Goal: Task Accomplishment & Management: Complete application form

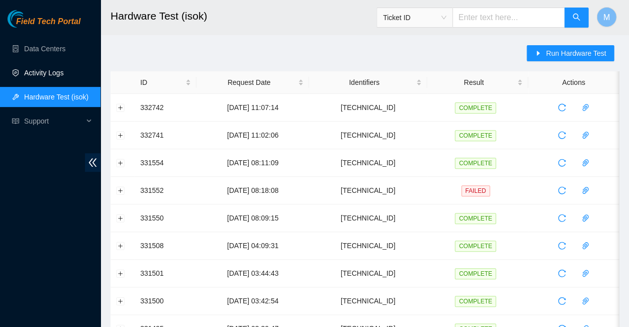
click at [47, 70] on link "Activity Logs" at bounding box center [44, 73] width 40 height 8
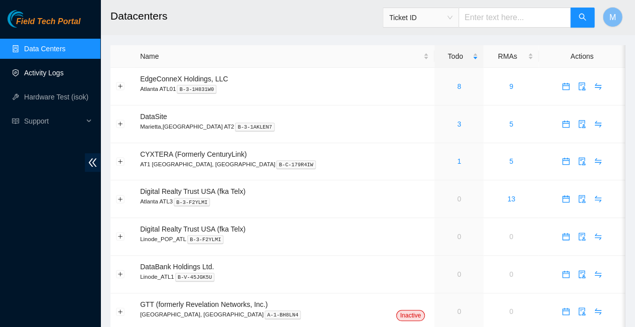
click at [50, 73] on link "Activity Logs" at bounding box center [44, 73] width 40 height 8
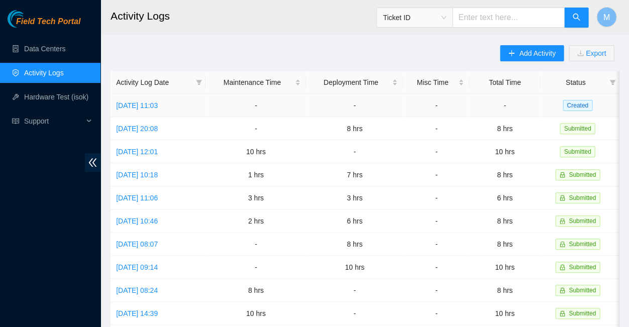
click at [577, 102] on span "Created" at bounding box center [577, 105] width 30 height 11
click at [155, 101] on link "Fri, 05 Sep 2025 11:03" at bounding box center [137, 105] width 42 height 8
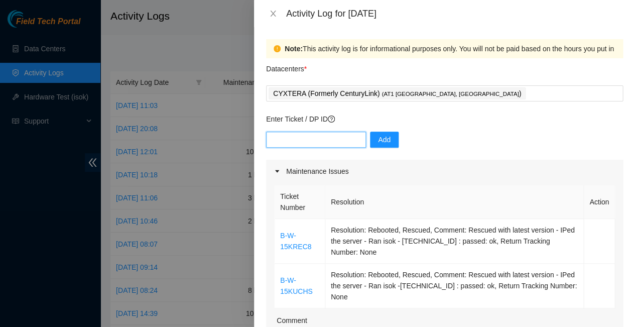
click at [331, 132] on input "text" at bounding box center [316, 140] width 100 height 16
type input "dp83833"
click at [378, 134] on span "Add" at bounding box center [384, 139] width 13 height 11
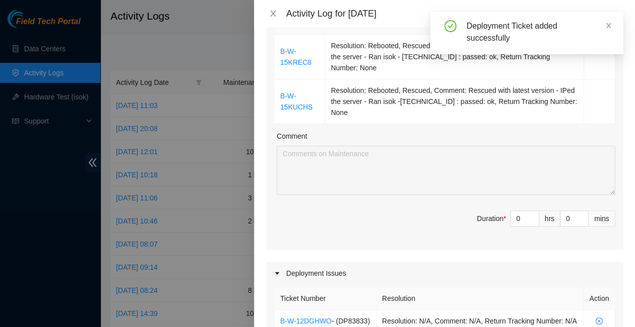
scroll to position [167, 0]
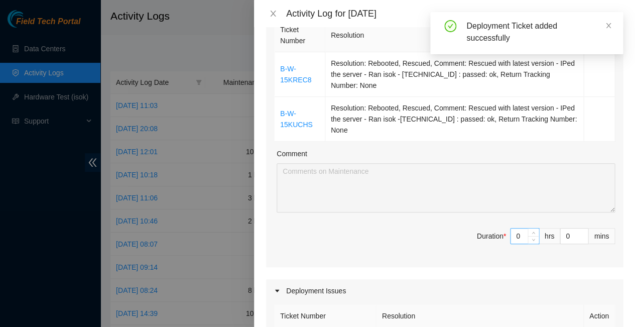
click at [518, 228] on input "0" at bounding box center [525, 235] width 28 height 15
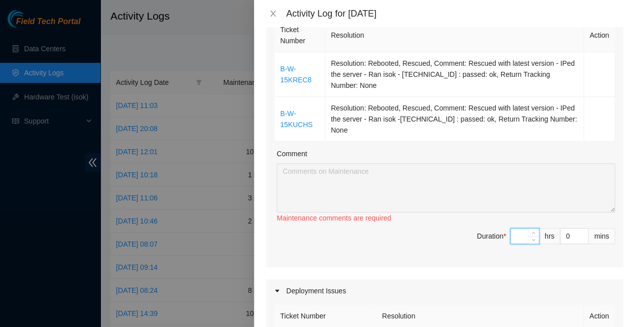
type input "2"
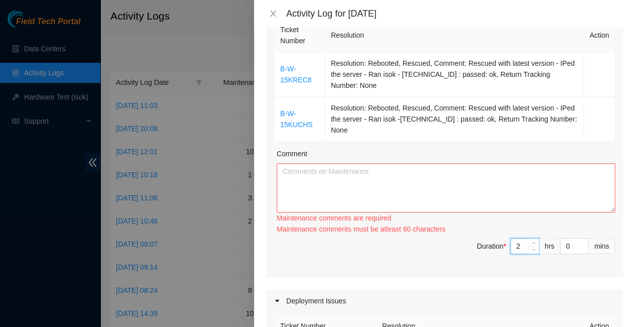
type input "2"
click at [531, 211] on div "Ticket Number Resolution Action B-W-15KREC8 Resolution: Rebooted, Rescued, Comm…" at bounding box center [444, 146] width 357 height 261
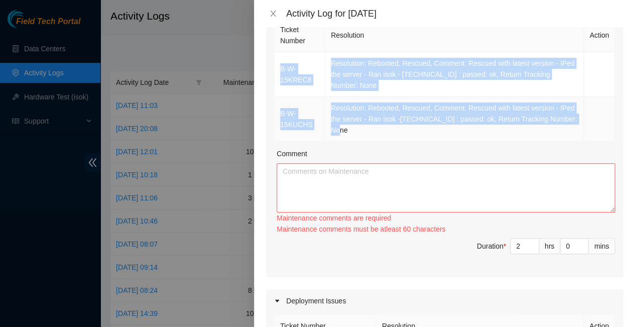
drag, startPoint x: 277, startPoint y: 47, endPoint x: 507, endPoint y: 82, distance: 232.6
click at [507, 82] on tbody "B-W-15KREC8 Resolution: Rebooted, Rescued, Comment: Rescued with latest version…" at bounding box center [445, 96] width 340 height 89
copy tbody "B-W-15KREC8 Resolution: Rebooted, Rescued, Comment: Rescued with latest version…"
click at [390, 163] on textarea "Comment" at bounding box center [446, 187] width 338 height 49
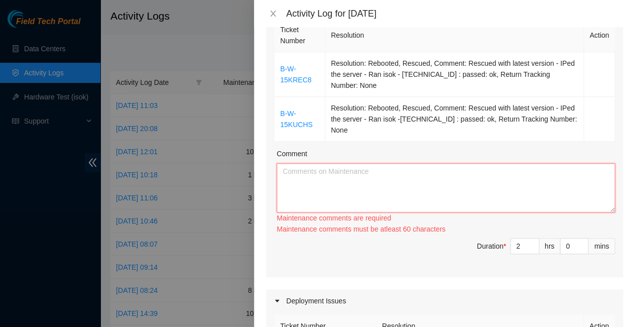
paste textarea "B-W-15KREC8 Resolution: Rebooted, Rescued, Comment: Rescued with latest version…"
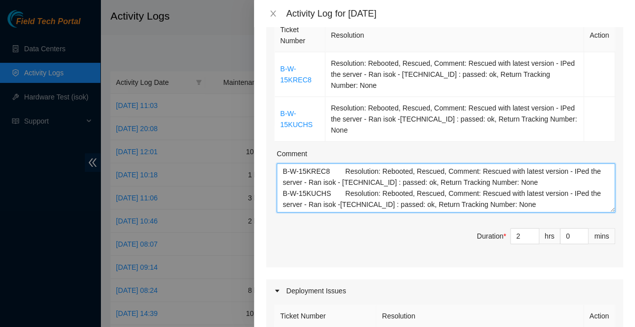
type textarea "B-W-15KREC8 Resolution: Rebooted, Rescued, Comment: Rescued with latest version…"
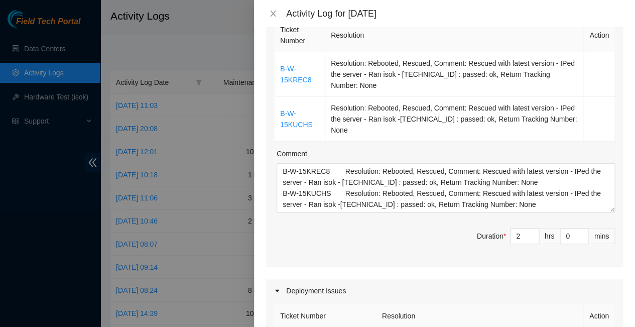
click at [442, 228] on span "Duration * 2 hrs 0 mins" at bounding box center [444, 242] width 341 height 28
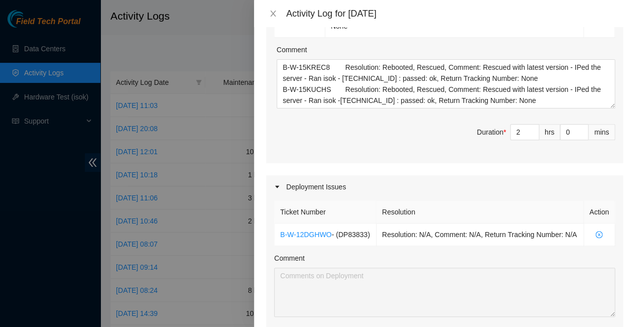
scroll to position [284, 0]
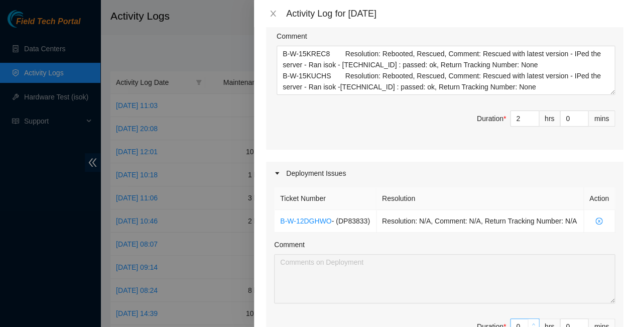
type input "1"
type input "3"
click at [532, 322] on icon "up" at bounding box center [534, 324] width 4 height 4
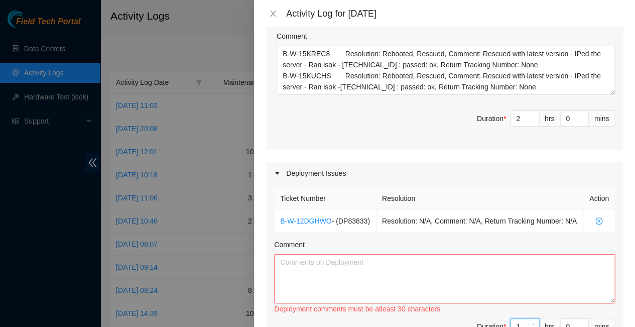
type input "2"
type input "4"
click at [532, 322] on icon "up" at bounding box center [534, 324] width 4 height 4
type input "3"
type input "5"
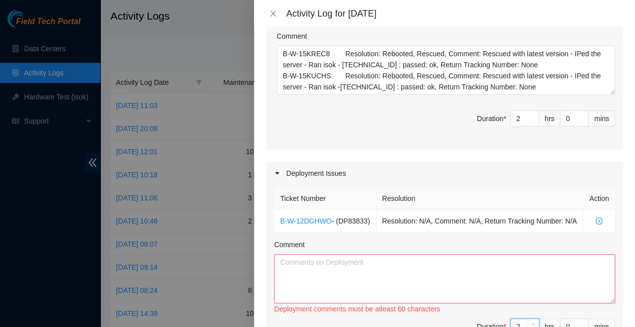
click at [532, 322] on icon "up" at bounding box center [534, 324] width 4 height 4
type input "4"
type input "6"
click at [532, 322] on icon "up" at bounding box center [534, 324] width 4 height 4
type input "5"
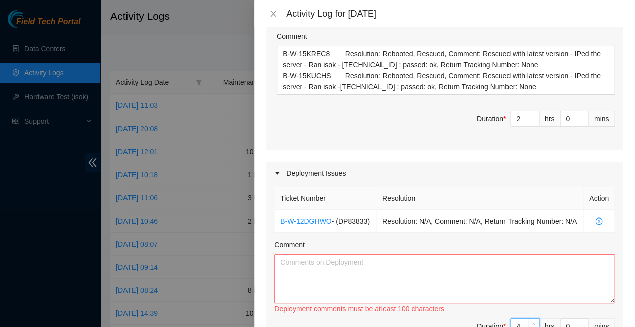
type input "7"
click at [532, 322] on icon "up" at bounding box center [534, 324] width 4 height 4
type input "6"
type input "8"
click at [532, 322] on icon "up" at bounding box center [534, 324] width 4 height 4
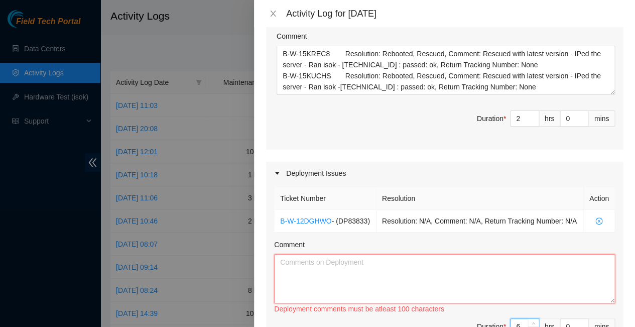
click at [285, 254] on textarea "Comment" at bounding box center [444, 278] width 341 height 49
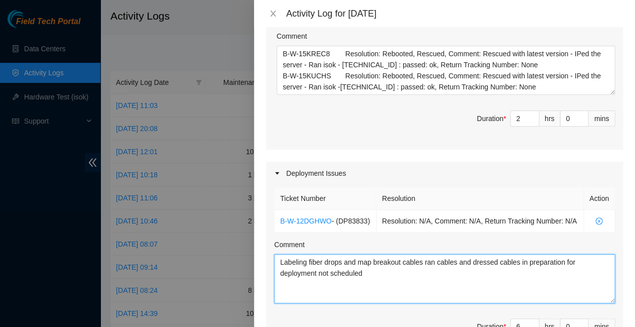
click at [585, 254] on textarea "Labeling fiber drops and map breakout cables ran cables and dressed cables in p…" at bounding box center [444, 278] width 341 height 49
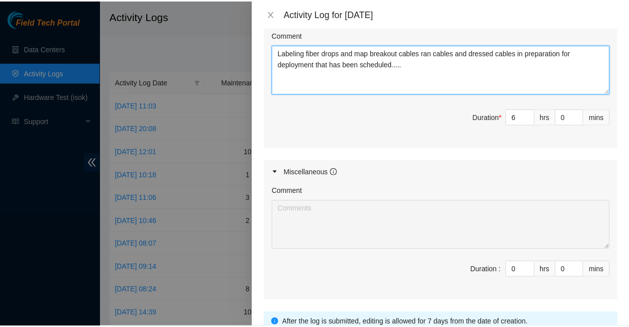
scroll to position [492, 0]
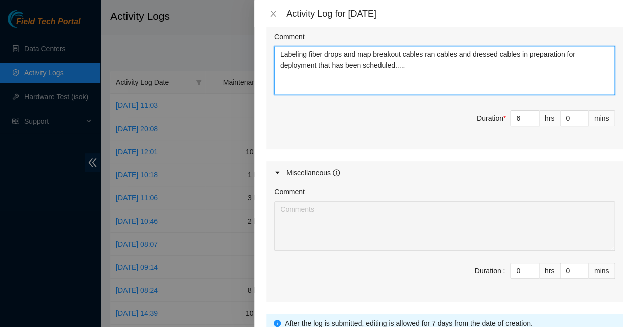
type textarea "Labeling fiber drops and map breakout cables ran cables and dressed cables in p…"
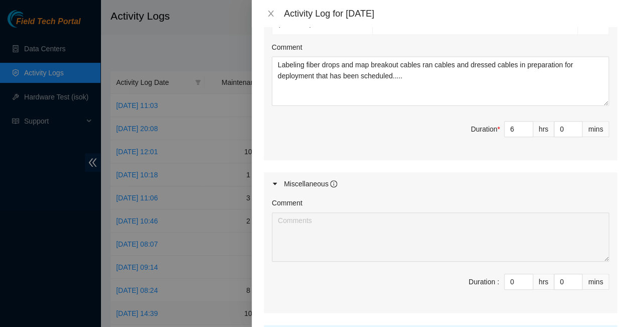
scroll to position [0, 0]
